Goal: Information Seeking & Learning: Find specific fact

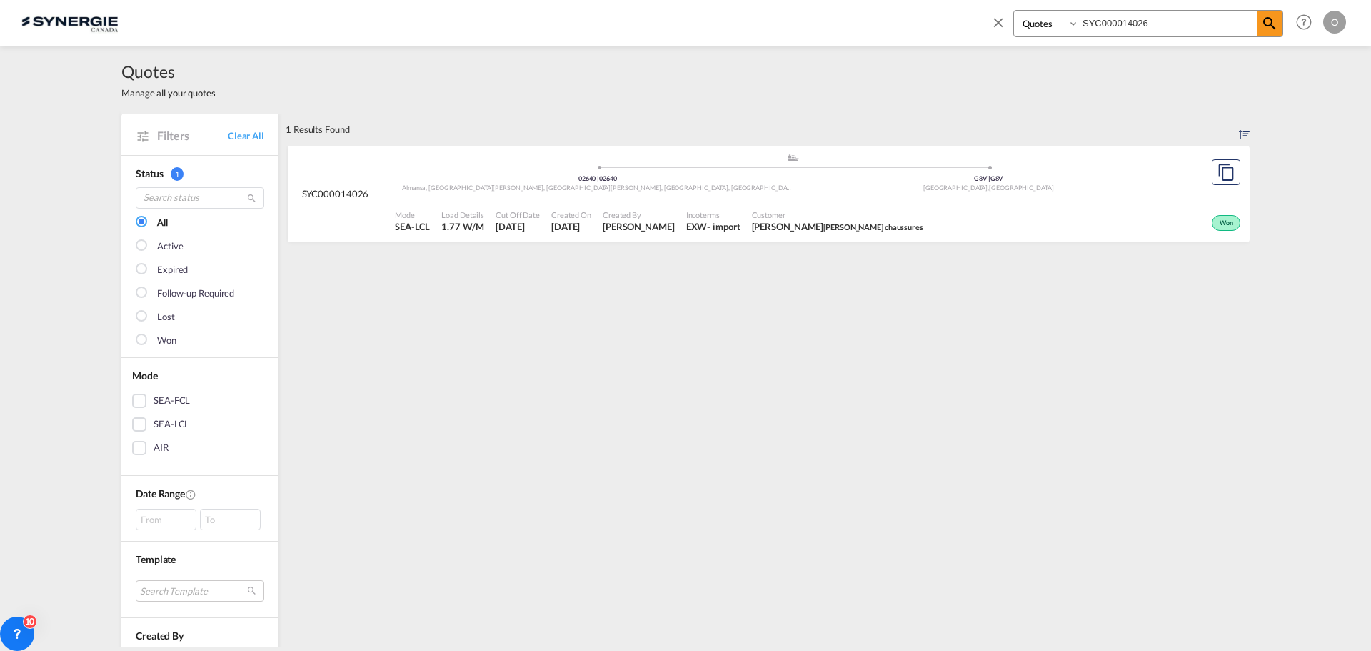
select select "Quotes"
drag, startPoint x: 1204, startPoint y: 27, endPoint x: 911, endPoint y: 21, distance: 293.6
click at [912, 22] on div "Bookings Quotes Enquiries SYC000014026 Help Resources Product Release O My Prof…" at bounding box center [685, 22] width 1329 height 44
paste input "3309-A"
type input "SYC000013309-A"
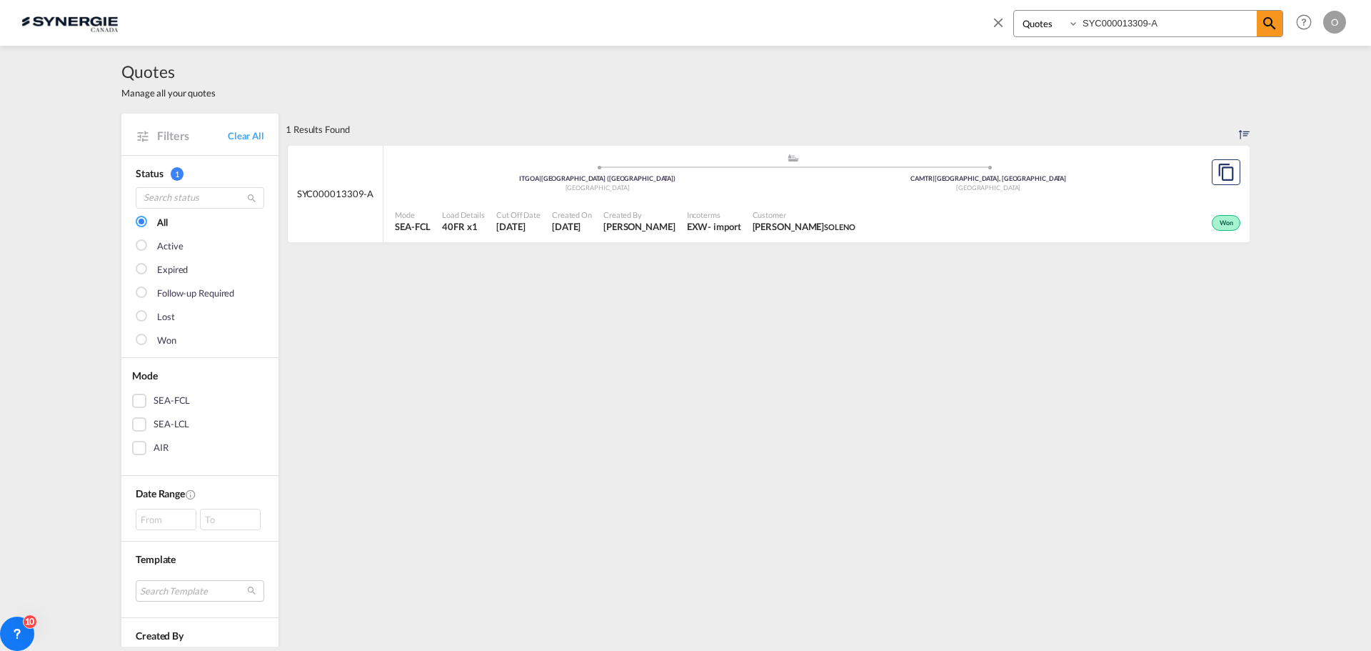
click at [812, 223] on span "[PERSON_NAME] [PERSON_NAME]" at bounding box center [804, 226] width 103 height 13
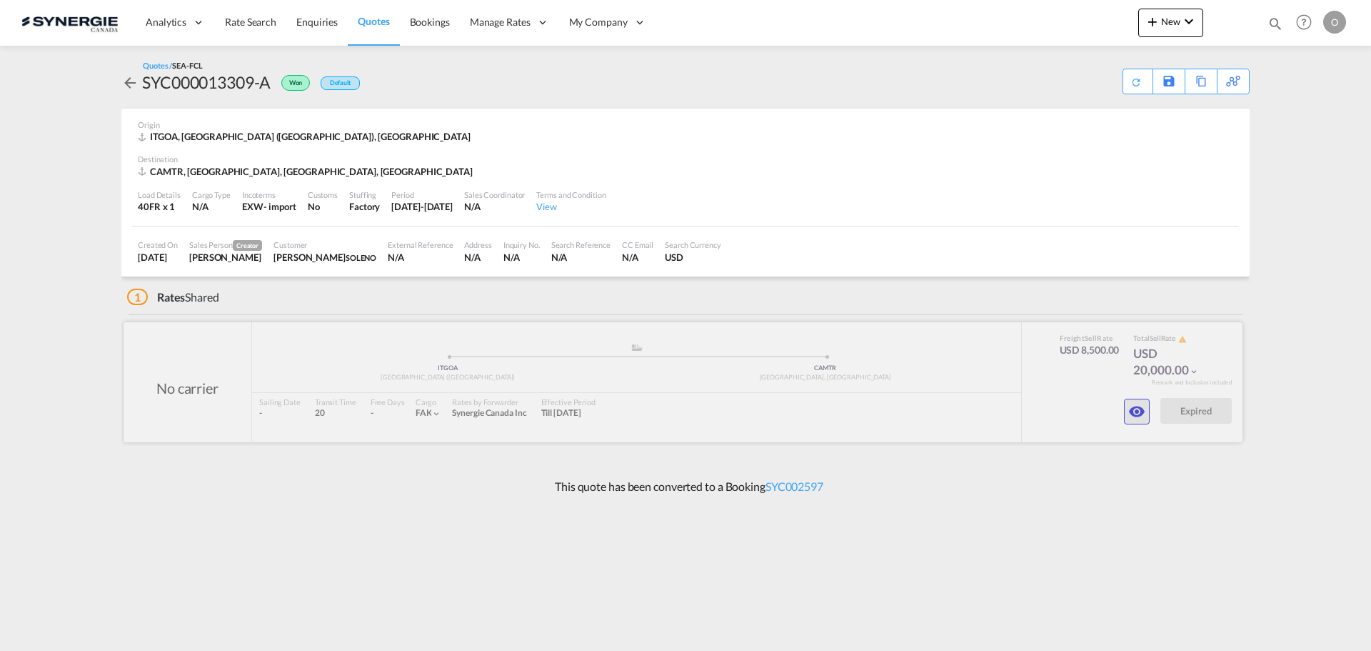
click at [1136, 411] on md-icon "icon-eye" at bounding box center [1137, 411] width 17 height 17
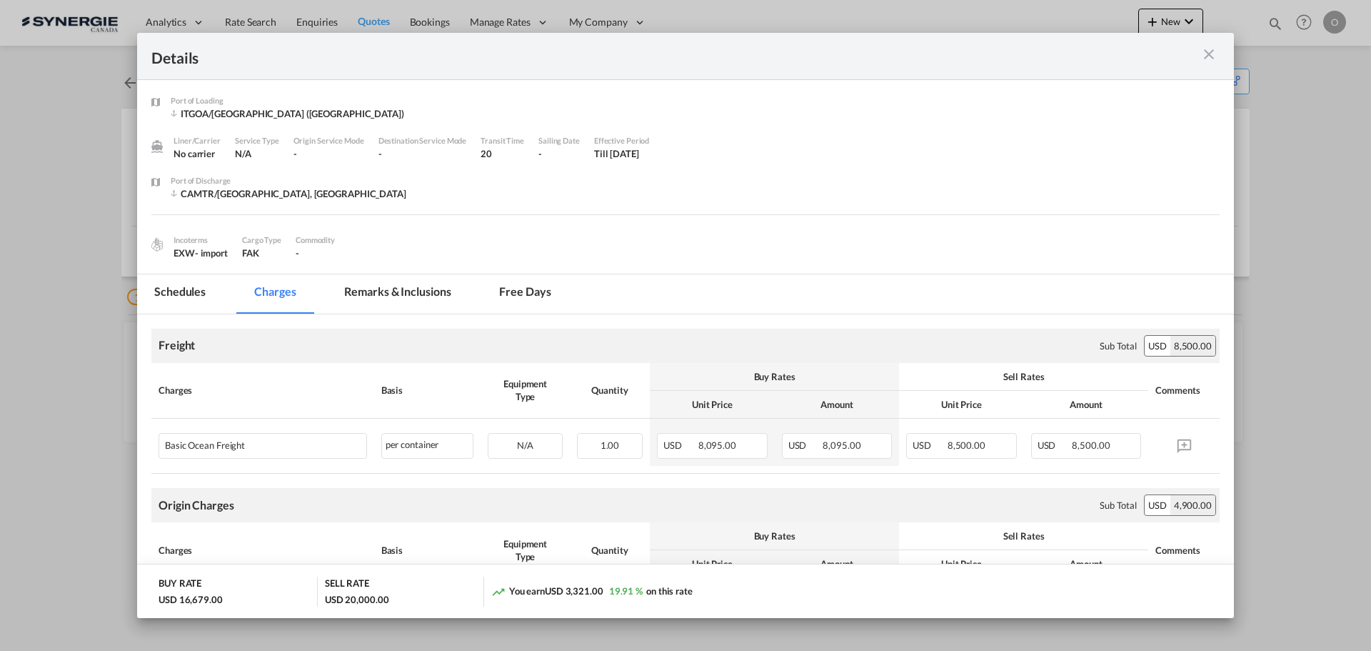
click at [370, 286] on md-tab-item "Remarks & Inclusions" at bounding box center [397, 293] width 141 height 39
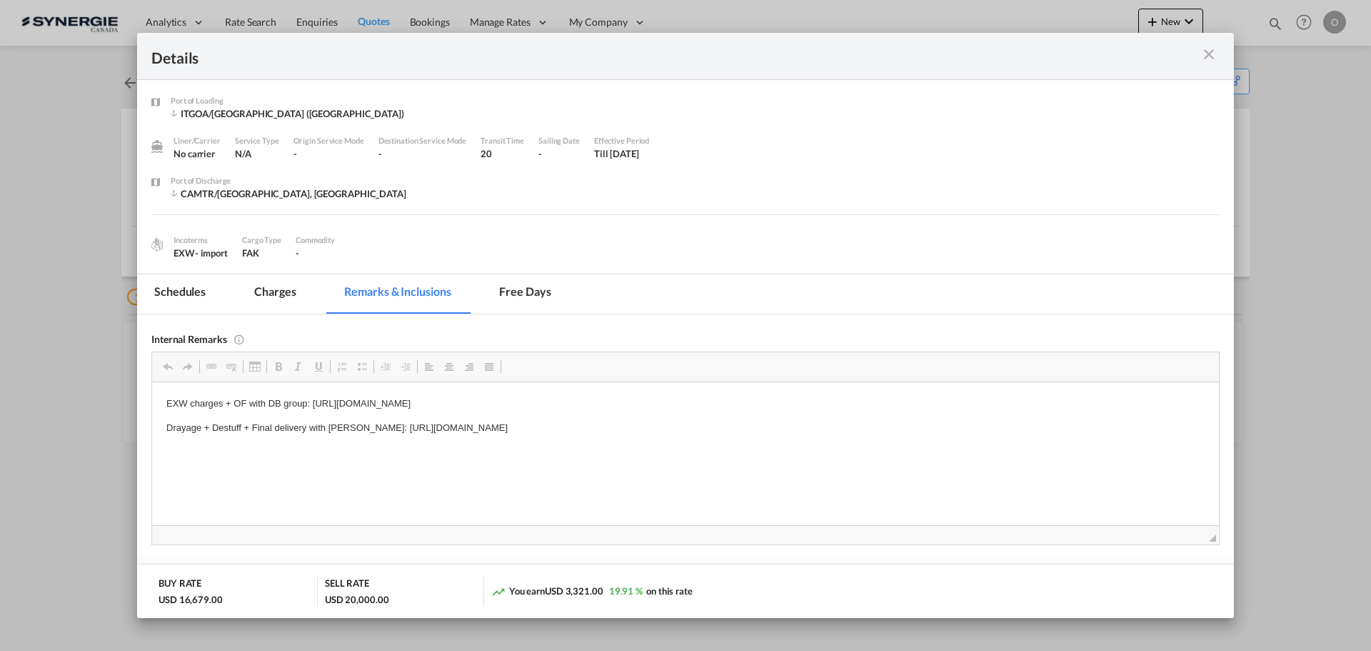
drag, startPoint x: 368, startPoint y: 426, endPoint x: 471, endPoint y: 424, distance: 103.6
copy p "https://app.frontapp.com/open/cnv_pwdtyz3?key=J9R7nTPN7X5abuW7XSGGBihYSnAtPr7q"
drag, startPoint x: 366, startPoint y: 425, endPoint x: 751, endPoint y: 437, distance: 385.2
click at [751, 437] on html "EXW charges + OF with DB group: https://app.frontapp.com/open/msg_1galpo9b?key=…" at bounding box center [685, 415] width 1067 height 68
drag, startPoint x: 167, startPoint y: 428, endPoint x: 308, endPoint y: 429, distance: 140.7
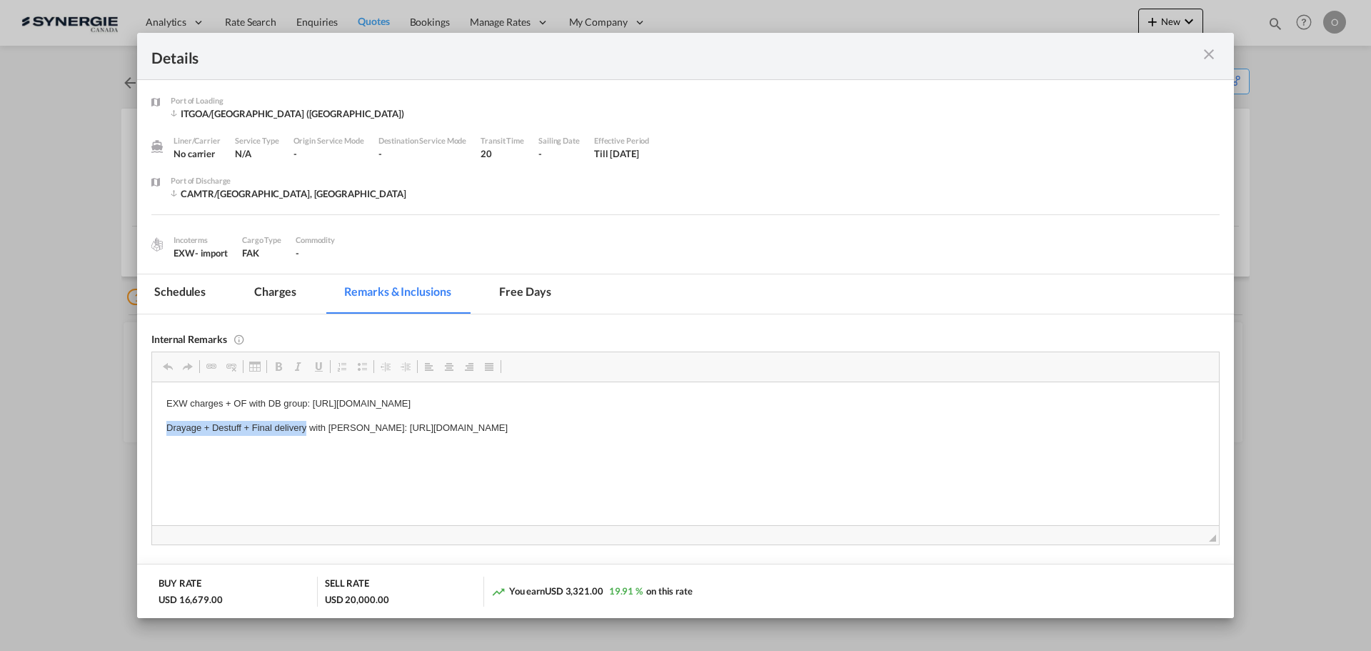
click at [308, 429] on p "Drayage + Destuff + Final delivery with Dickson: https://app.frontapp.com/open/…" at bounding box center [685, 427] width 1039 height 15
copy p "Drayage + Destuff + Final delivery"
drag, startPoint x: 267, startPoint y: 294, endPoint x: 319, endPoint y: 294, distance: 51.4
click at [267, 294] on md-tab-item "Charges" at bounding box center [275, 293] width 76 height 39
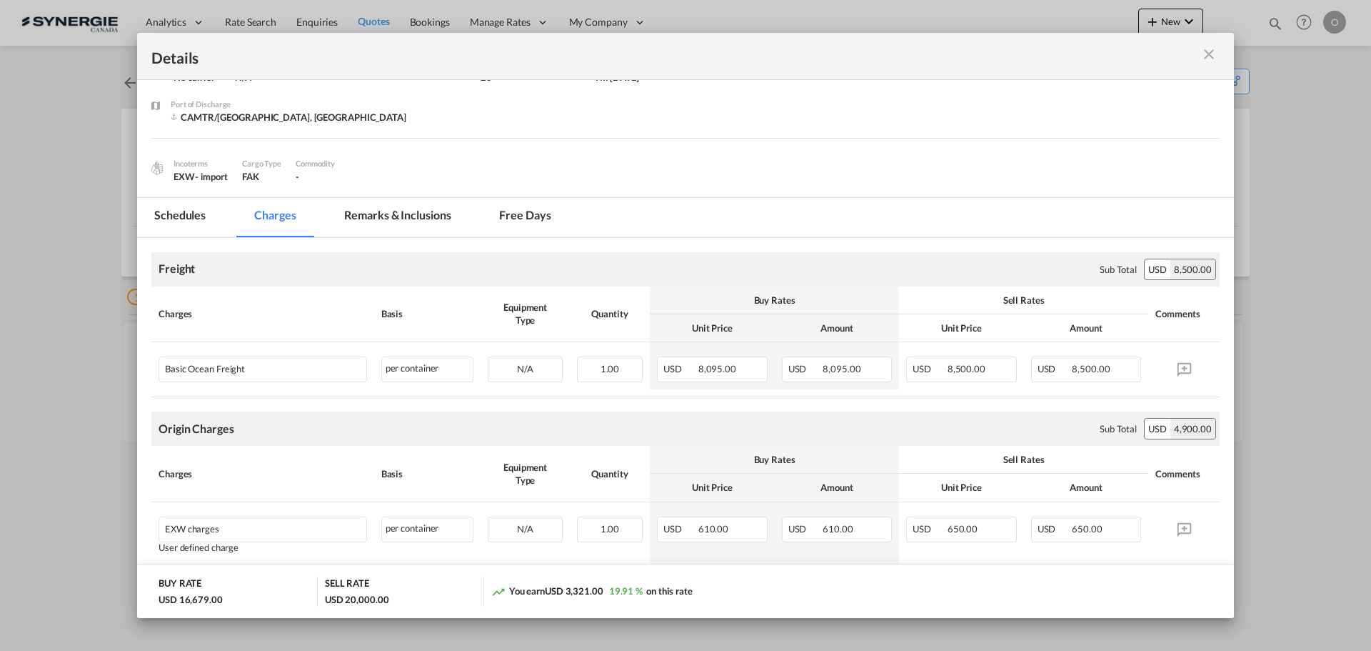
scroll to position [51, 0]
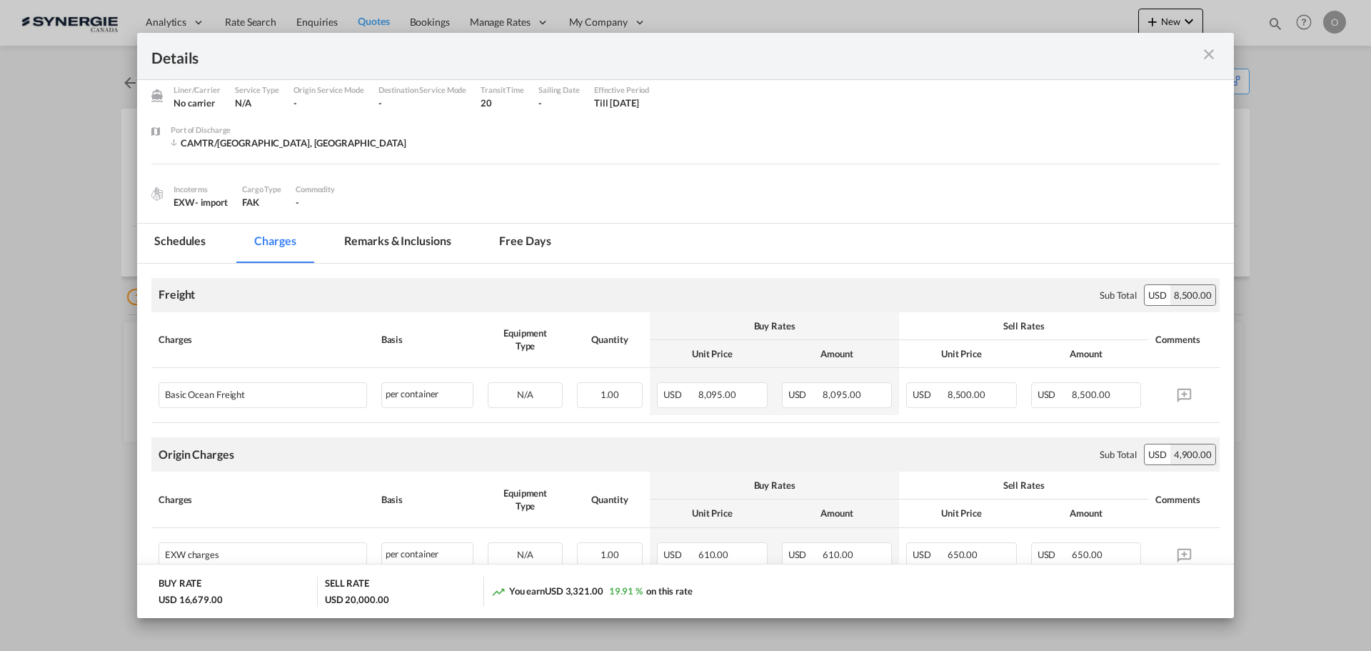
click at [1214, 51] on md-icon "icon-close m-3 fg-AAA8AD cursor" at bounding box center [1209, 54] width 17 height 17
